Goal: Check status: Check status

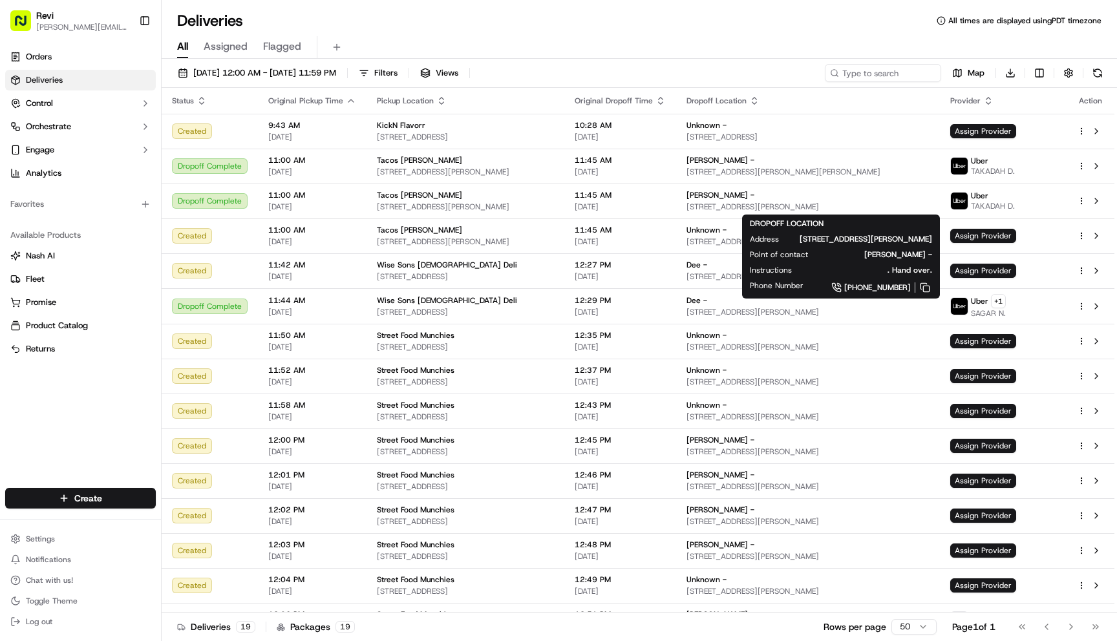
click at [888, 218] on div "DROPOFF LOCATION Address [STREET_ADDRESS][PERSON_NAME] Point of contact [PERSON…" at bounding box center [841, 256] width 182 height 76
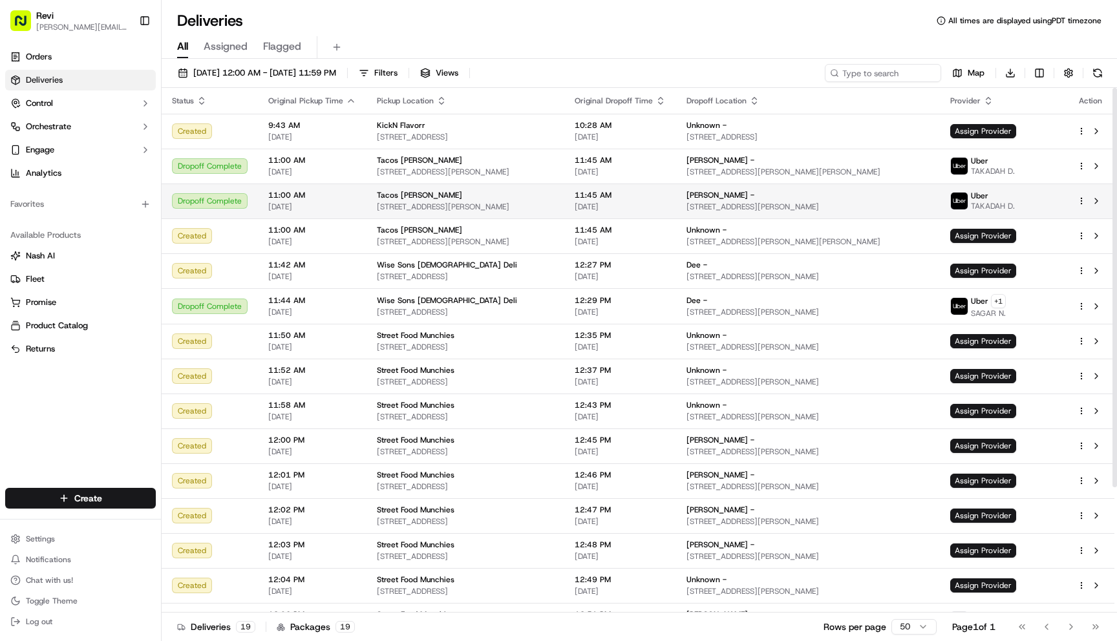
click at [334, 198] on span "11:00 AM" at bounding box center [312, 195] width 88 height 10
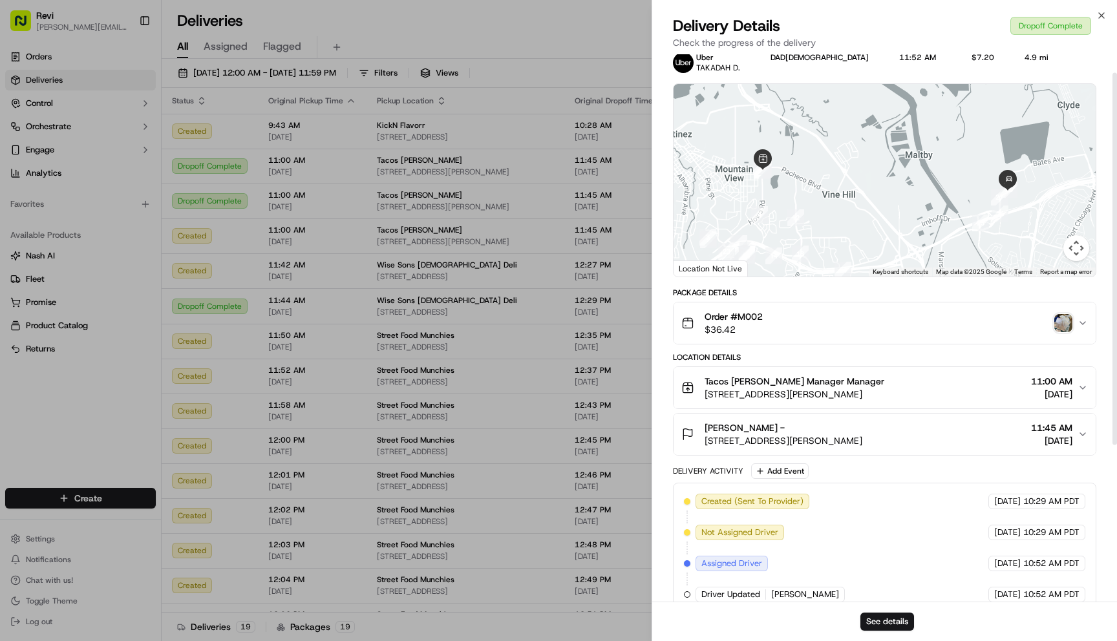
scroll to position [27, 0]
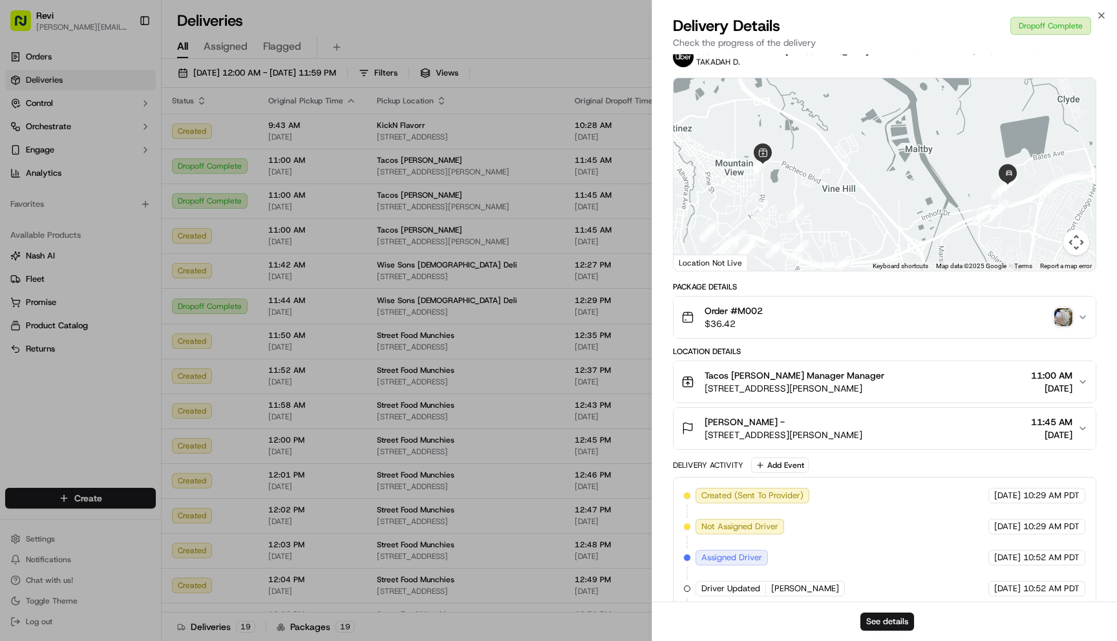
click at [1088, 381] on button "Tacos [PERSON_NAME] Manager Manager [STREET_ADDRESS][PERSON_NAME] 11:00 AM [DAT…" at bounding box center [884, 381] width 422 height 41
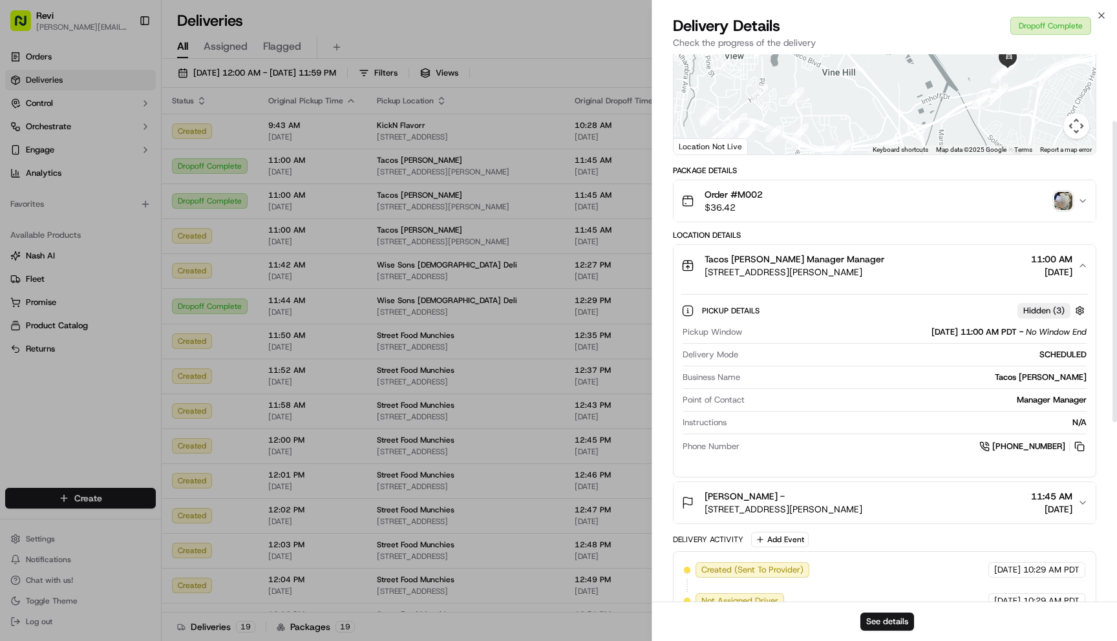
scroll to position [147, 0]
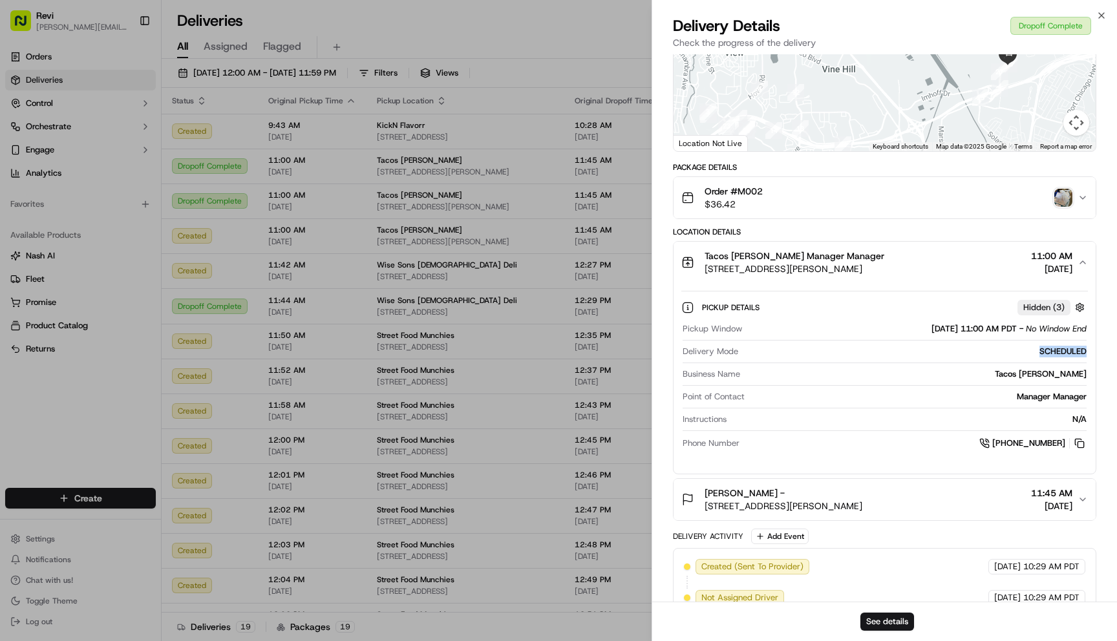
drag, startPoint x: 1101, startPoint y: 354, endPoint x: 1041, endPoint y: 351, distance: 60.2
click at [1041, 351] on div "Provider [PERSON_NAME] D. Provider Id DAD[DEMOGRAPHIC_DATA] Dropoff ETA 11:52 A…" at bounding box center [884, 406] width 465 height 996
click at [1041, 351] on div "SCHEDULED" at bounding box center [914, 352] width 343 height 12
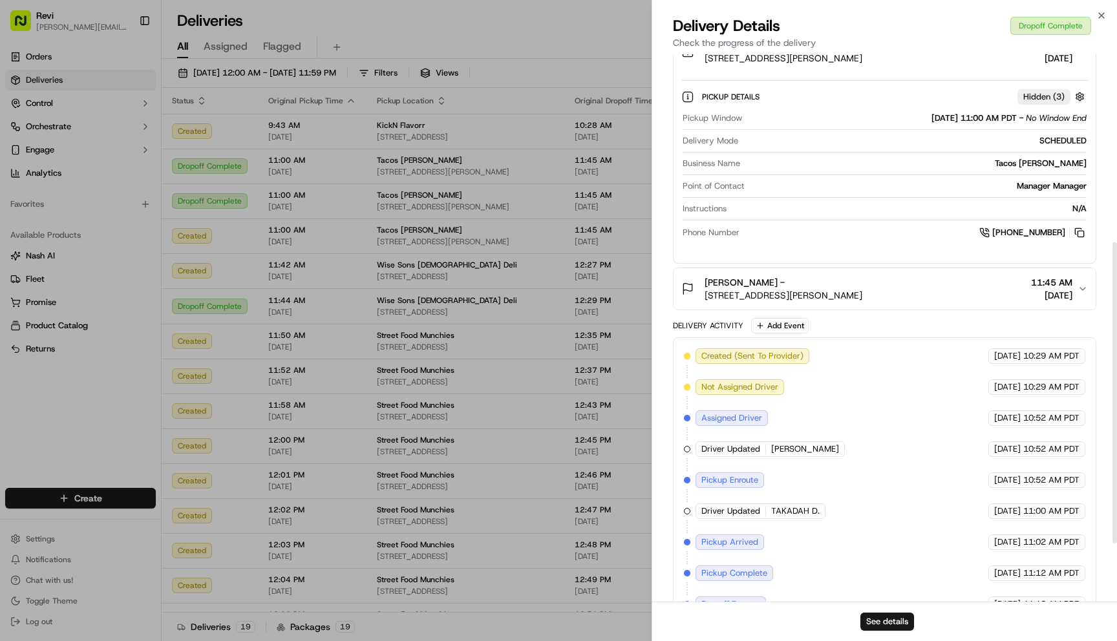
scroll to position [358, 0]
click at [1052, 286] on span "11:45 AM" at bounding box center [1051, 281] width 41 height 13
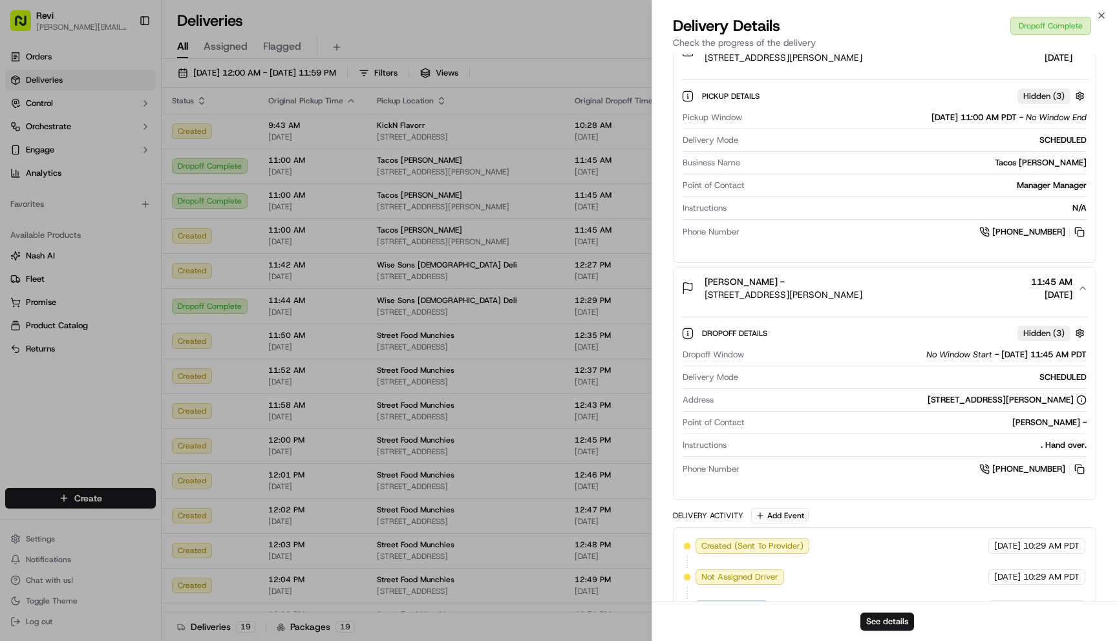
click at [1052, 286] on span "11:45 AM" at bounding box center [1051, 281] width 41 height 13
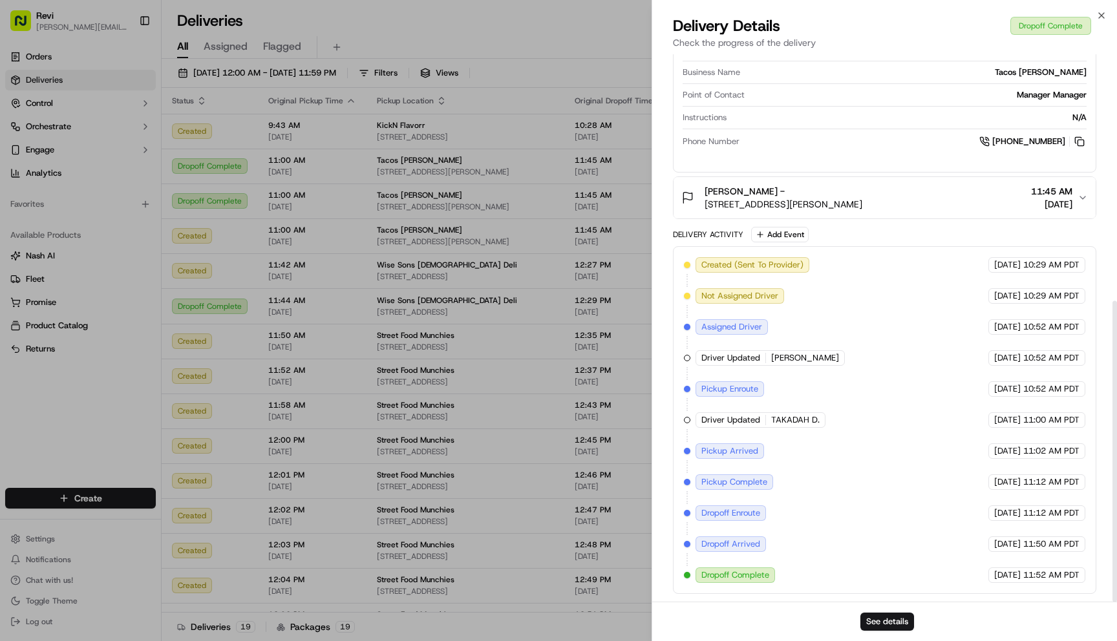
scroll to position [447, 0]
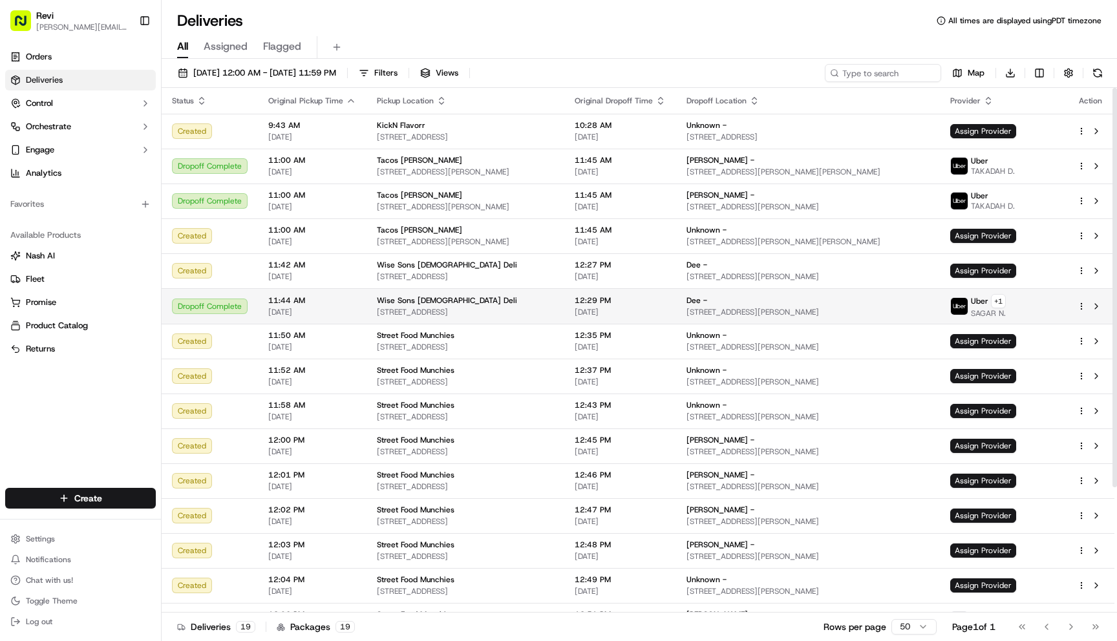
click at [377, 297] on span "Wise Sons [DEMOGRAPHIC_DATA] Deli" at bounding box center [447, 300] width 140 height 10
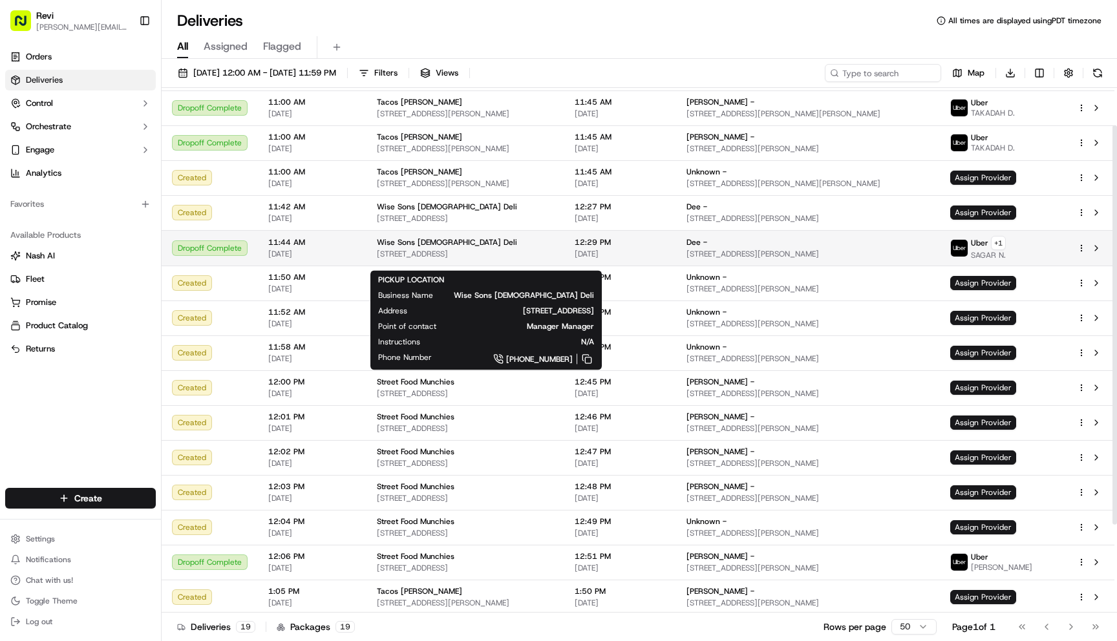
scroll to position [0, 0]
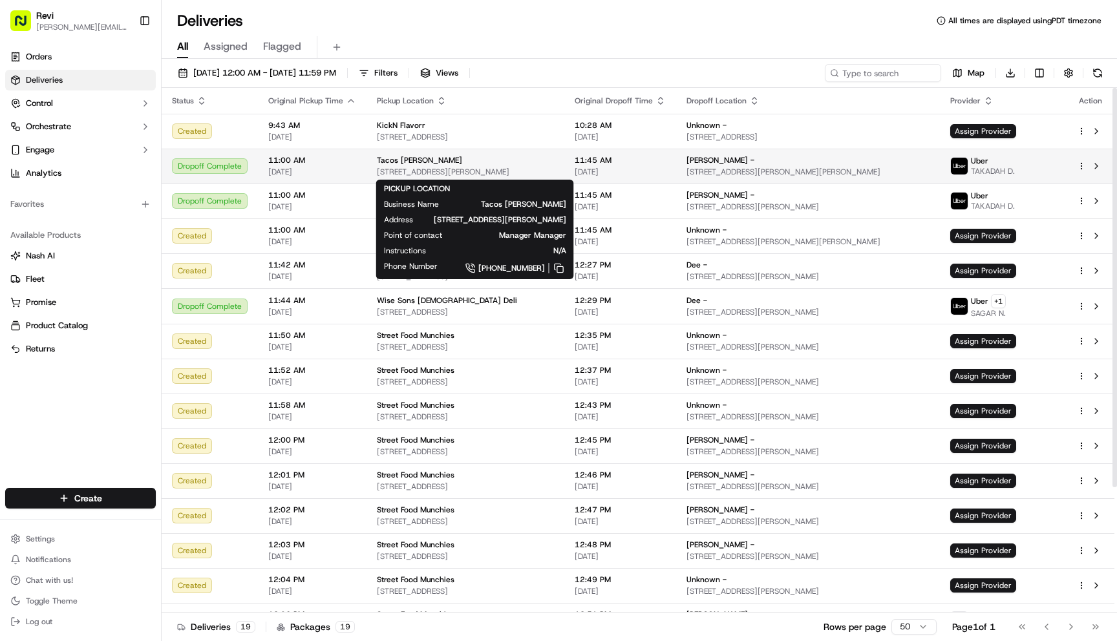
click at [447, 157] on div "Tacos [PERSON_NAME]" at bounding box center [465, 160] width 177 height 10
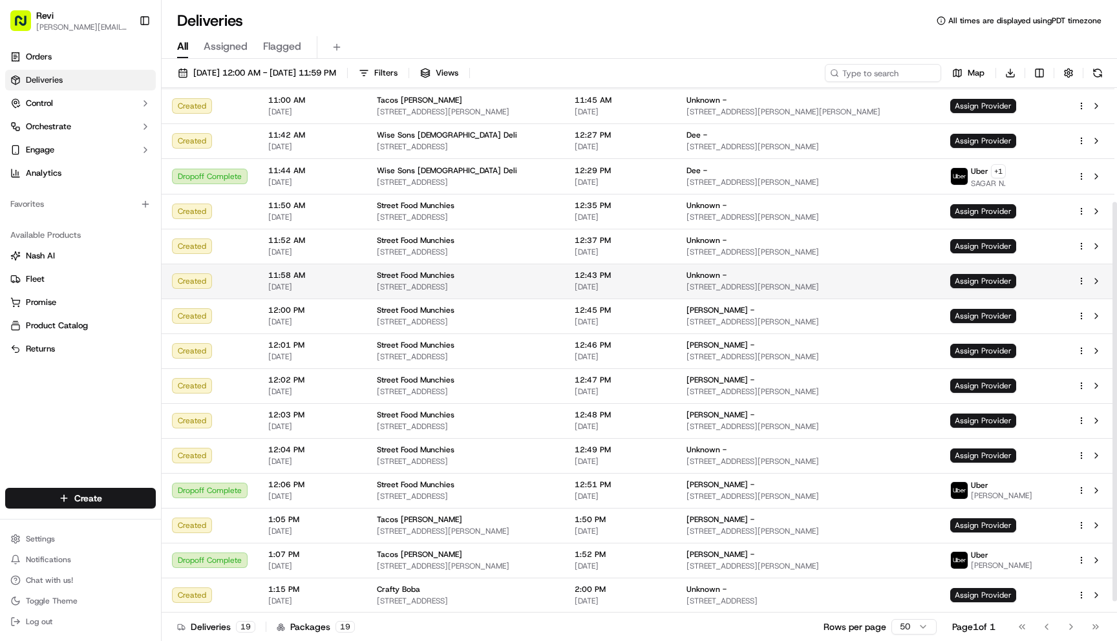
scroll to position [160, 0]
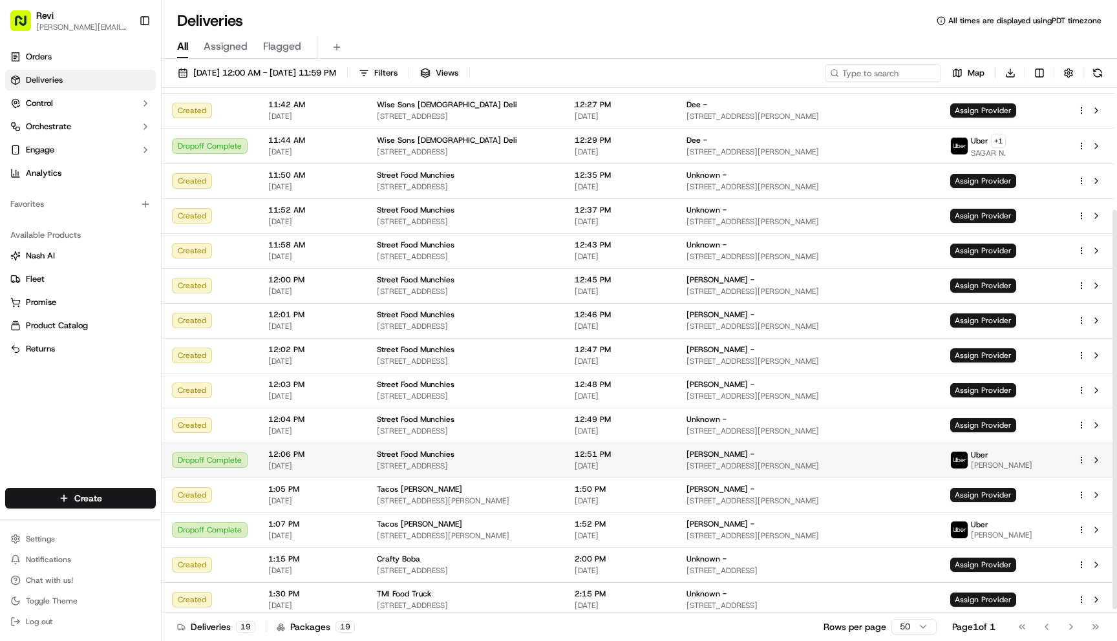
click at [452, 454] on div "Street Food Munchies" at bounding box center [465, 454] width 177 height 10
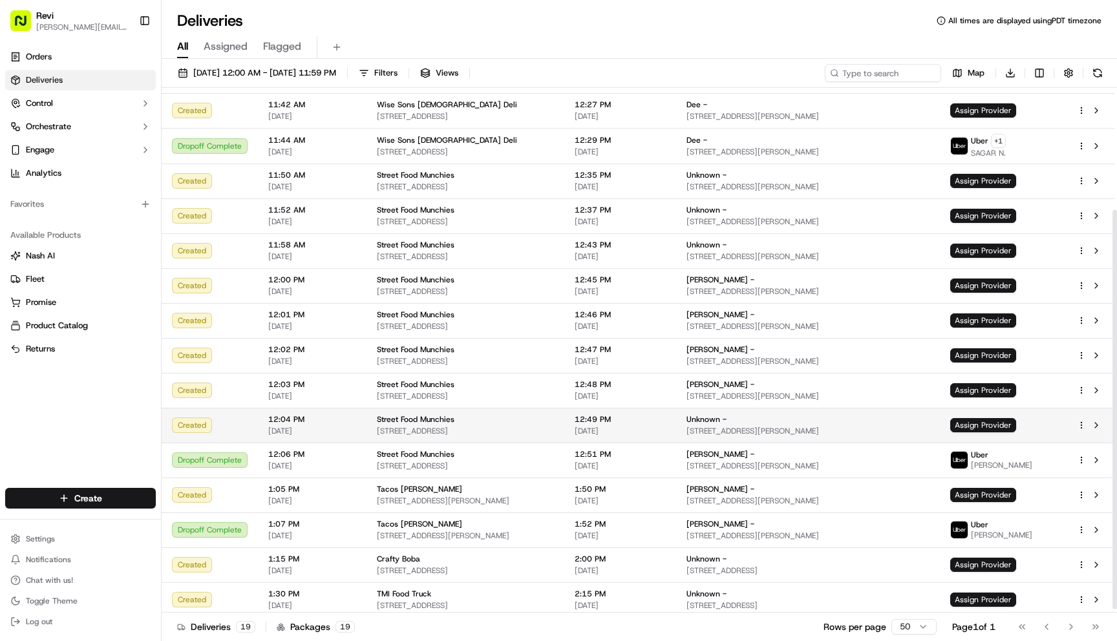
scroll to position [165, 0]
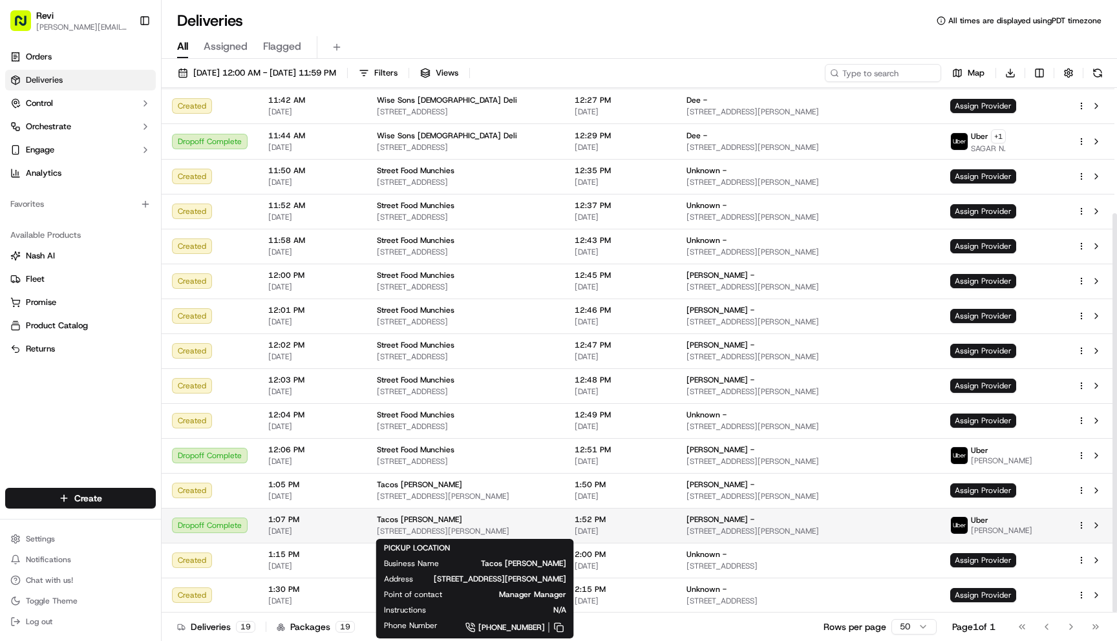
click at [551, 528] on span "[STREET_ADDRESS][PERSON_NAME]" at bounding box center [465, 531] width 177 height 10
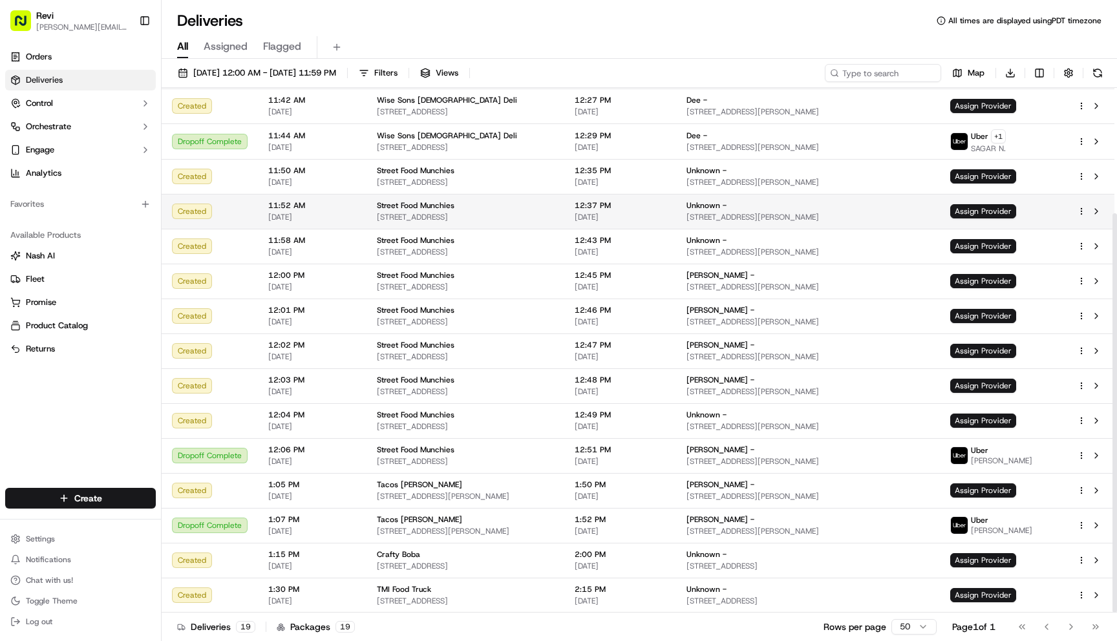
scroll to position [0, 0]
